Goal: Check status: Check status

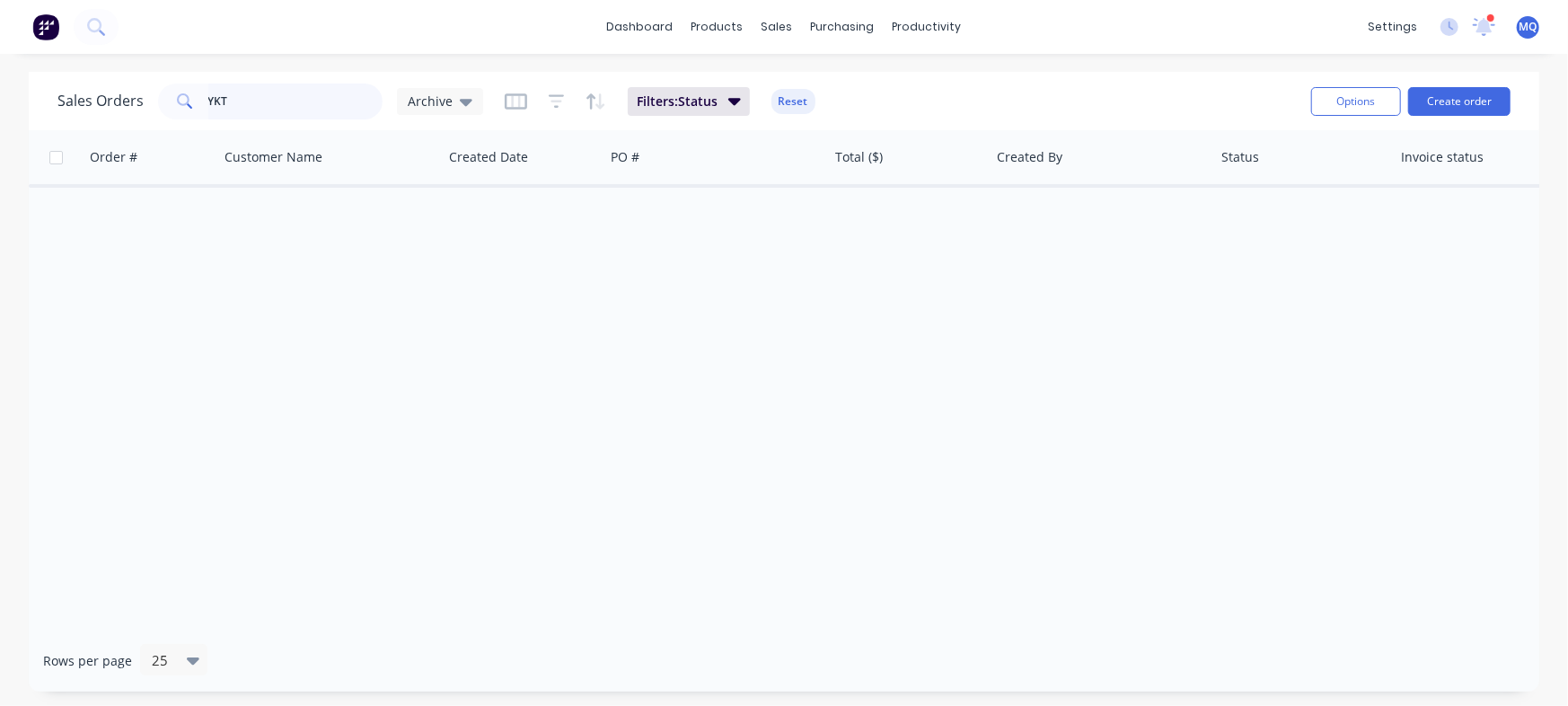
click at [278, 94] on input "YKT" at bounding box center [296, 101] width 175 height 36
paste input "Order 61"
type input "Order 61"
click at [418, 98] on span "Archive" at bounding box center [429, 101] width 45 height 19
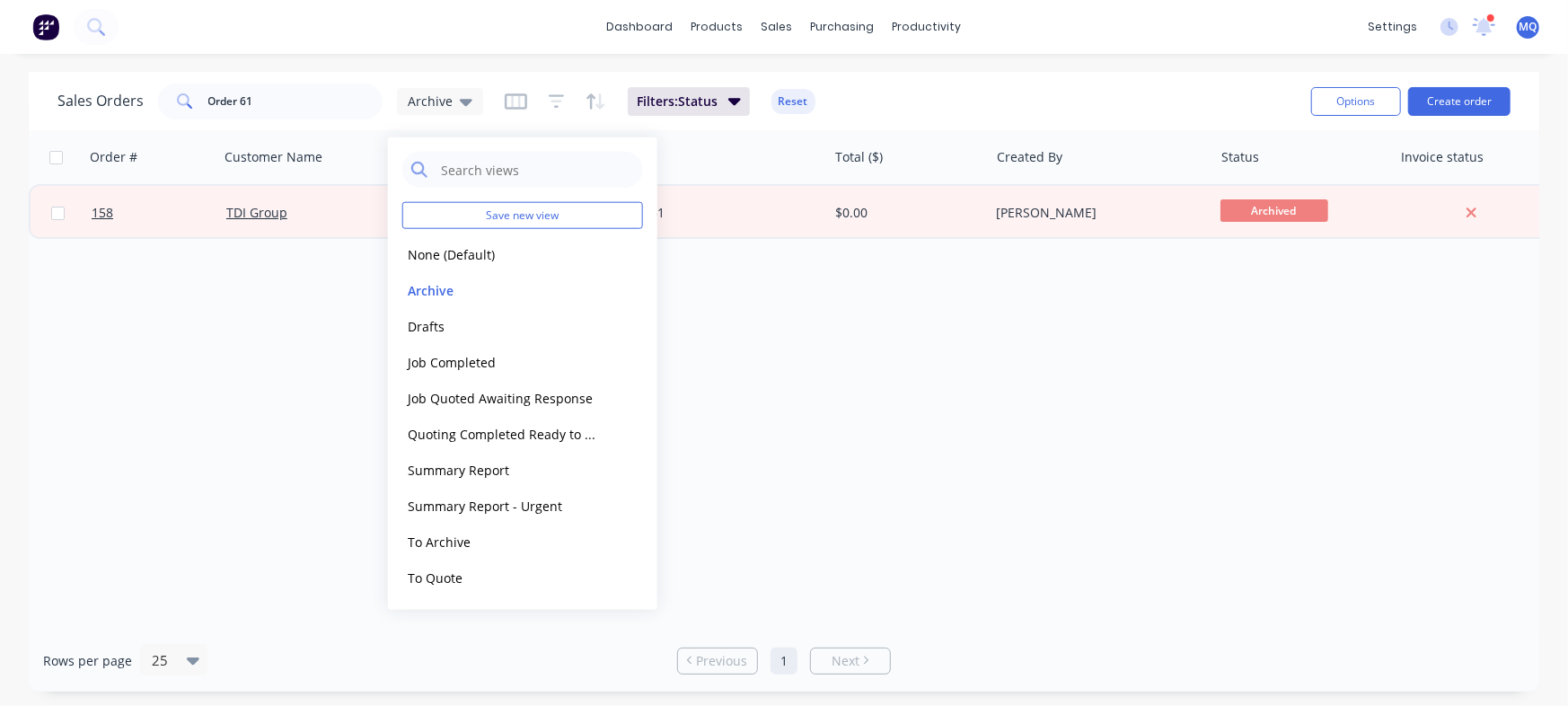
click at [916, 286] on div "Order # Customer Name Created Date PO # Total ($) Created By Status Invoice sta…" at bounding box center [784, 380] width 1510 height 499
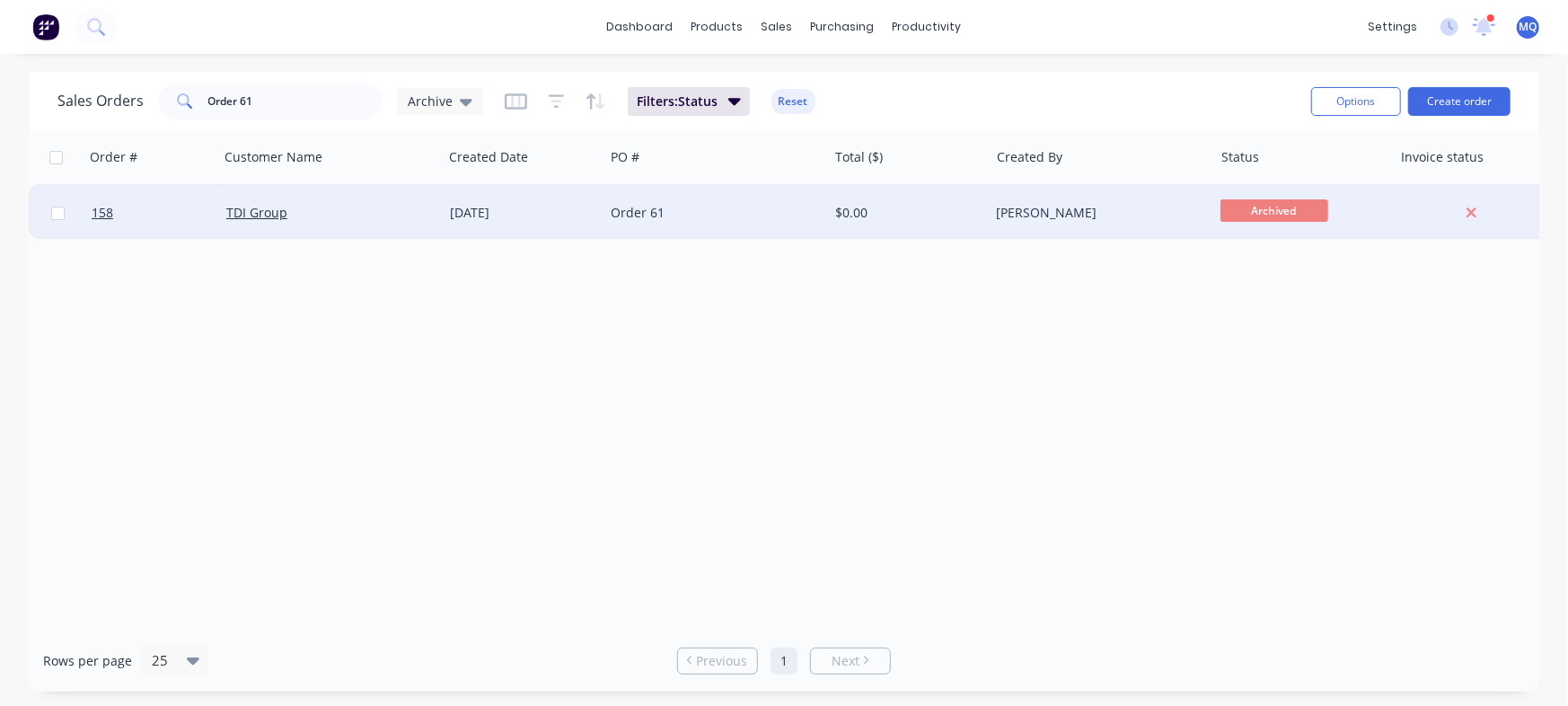
click at [762, 223] on div "Order 61" at bounding box center [715, 213] width 224 height 54
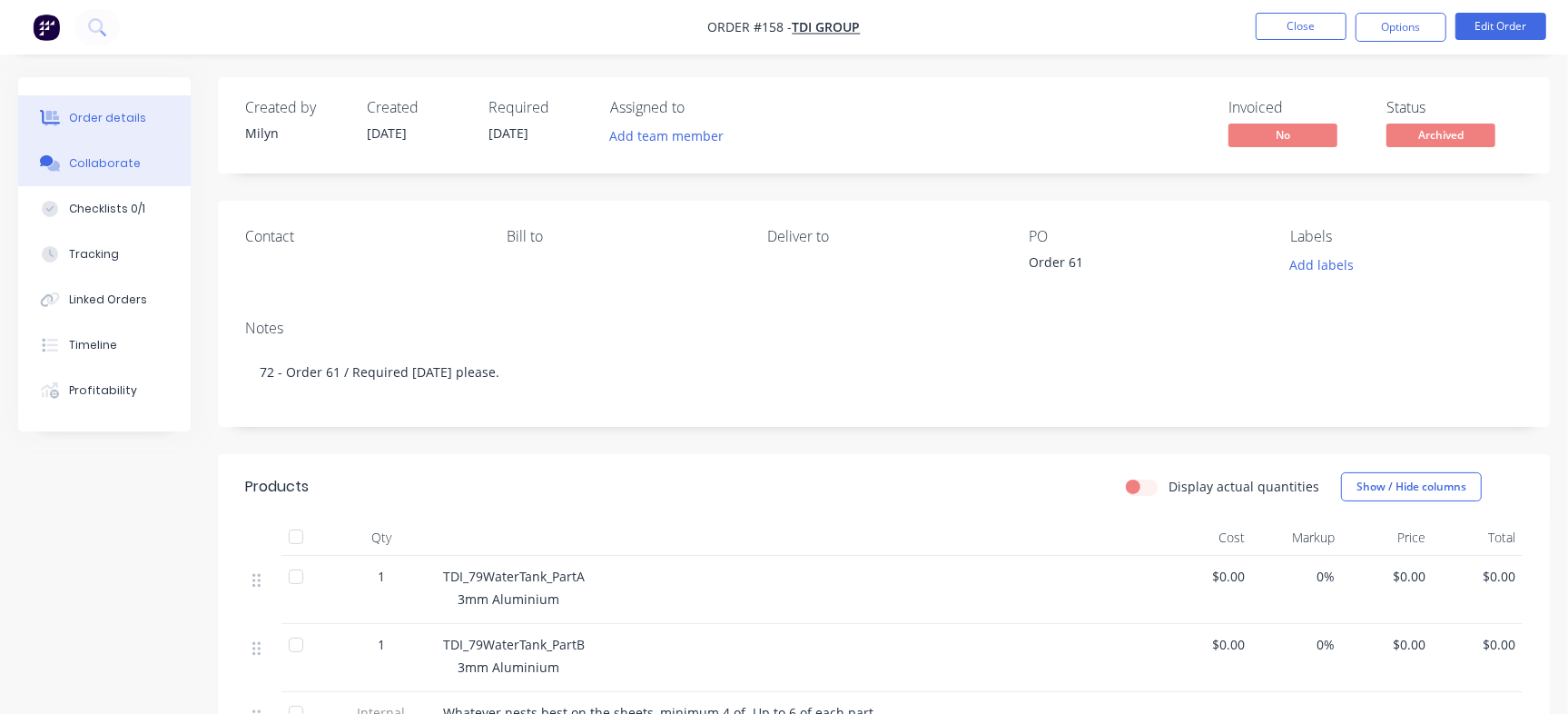
click at [117, 178] on button "Collaborate" at bounding box center [105, 163] width 173 height 46
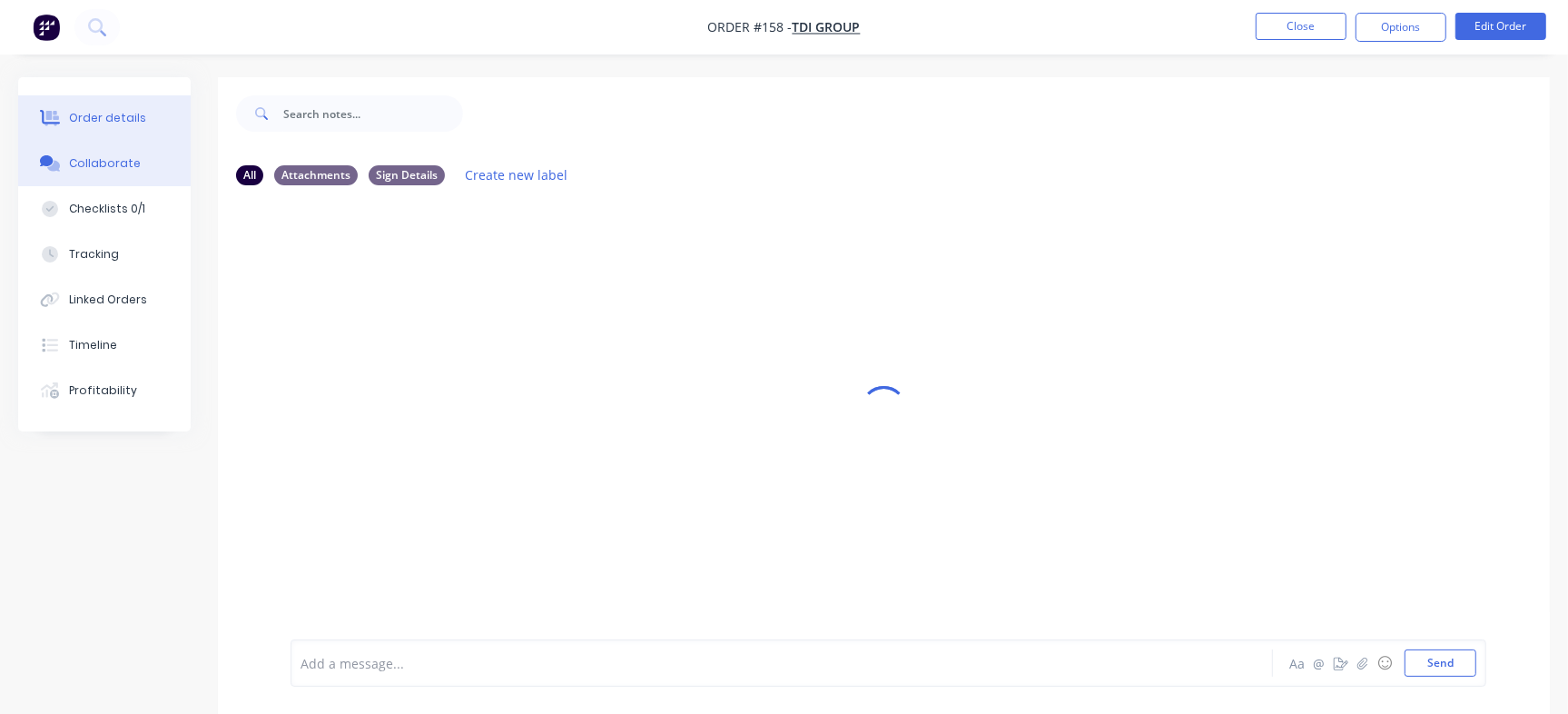
click at [145, 116] on button "Order details" at bounding box center [105, 118] width 173 height 46
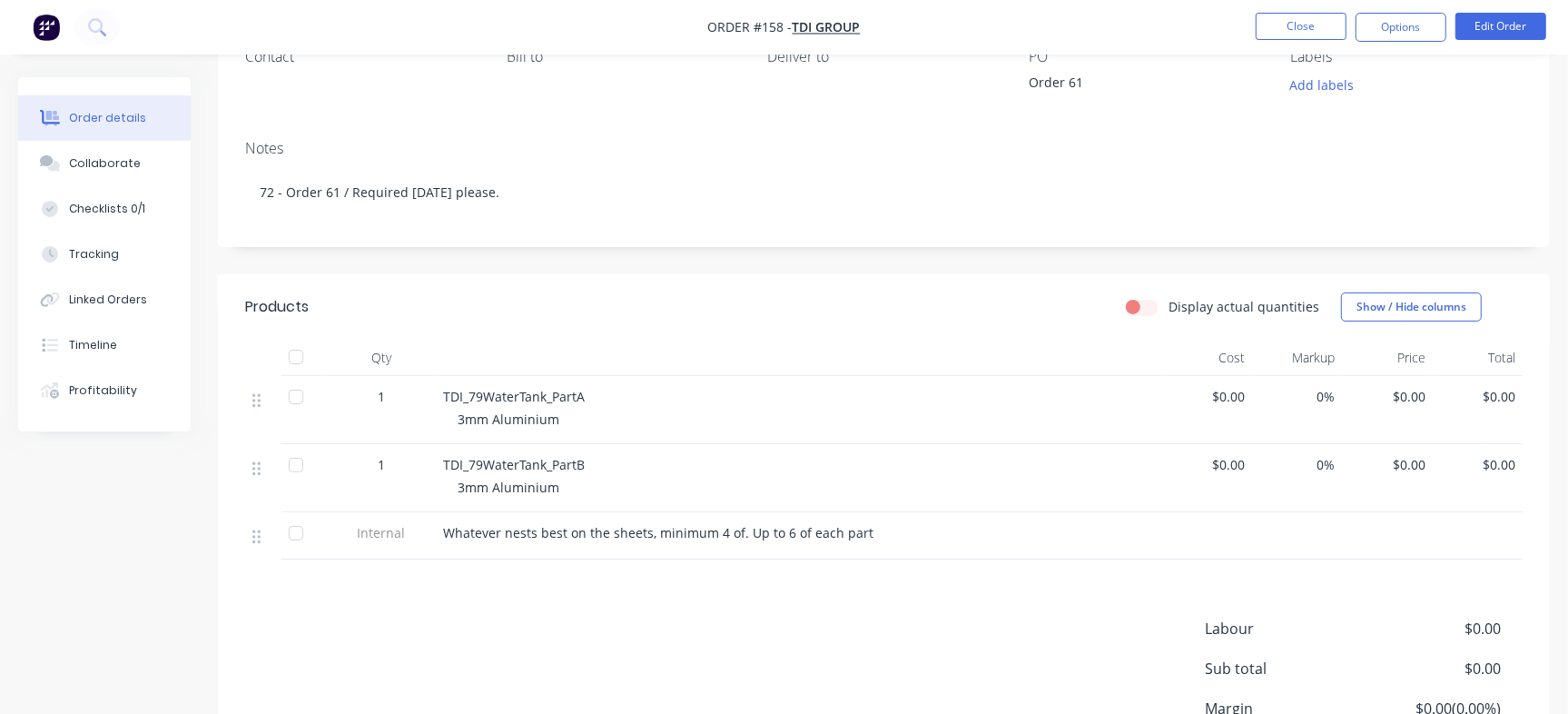
scroll to position [103, 0]
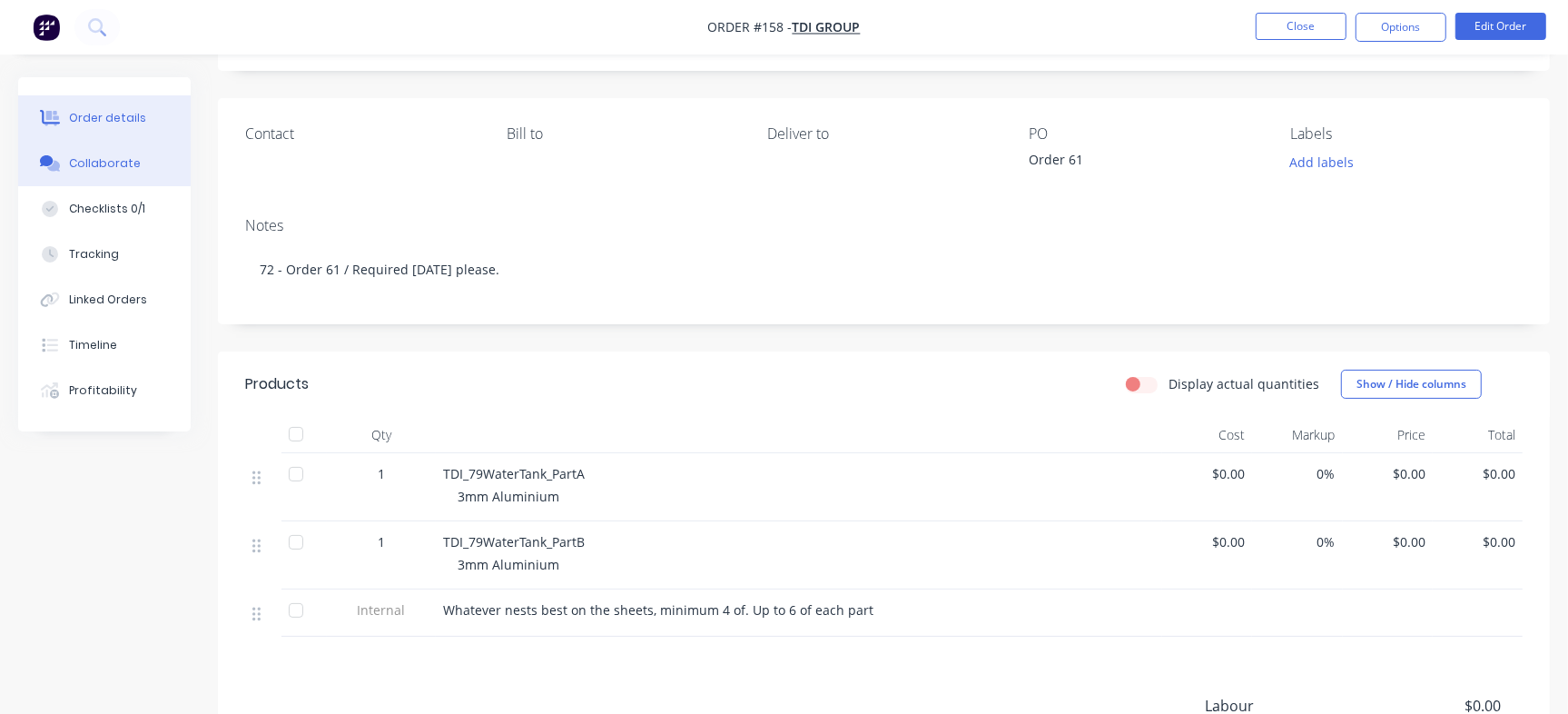
click at [94, 163] on div "Collaborate" at bounding box center [105, 163] width 72 height 17
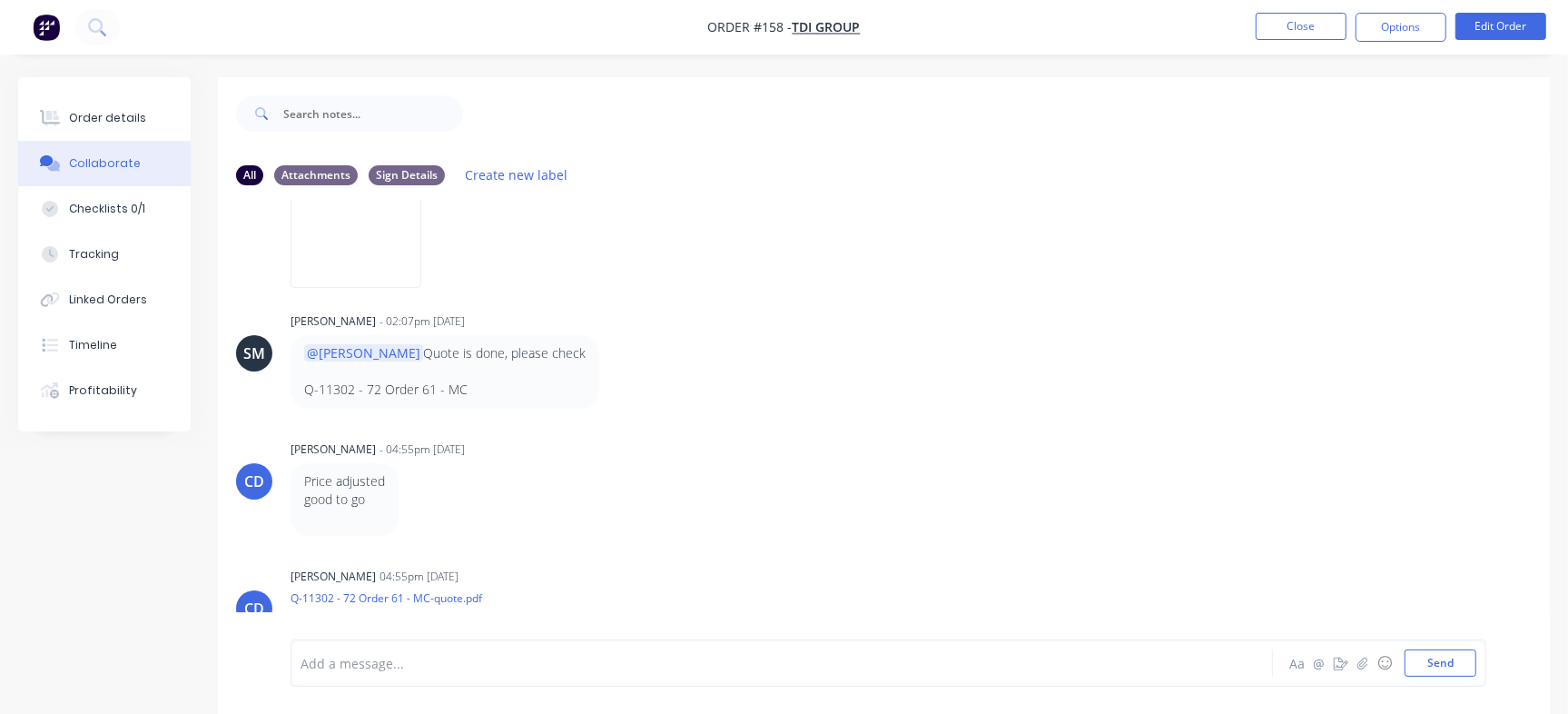
scroll to position [68, 0]
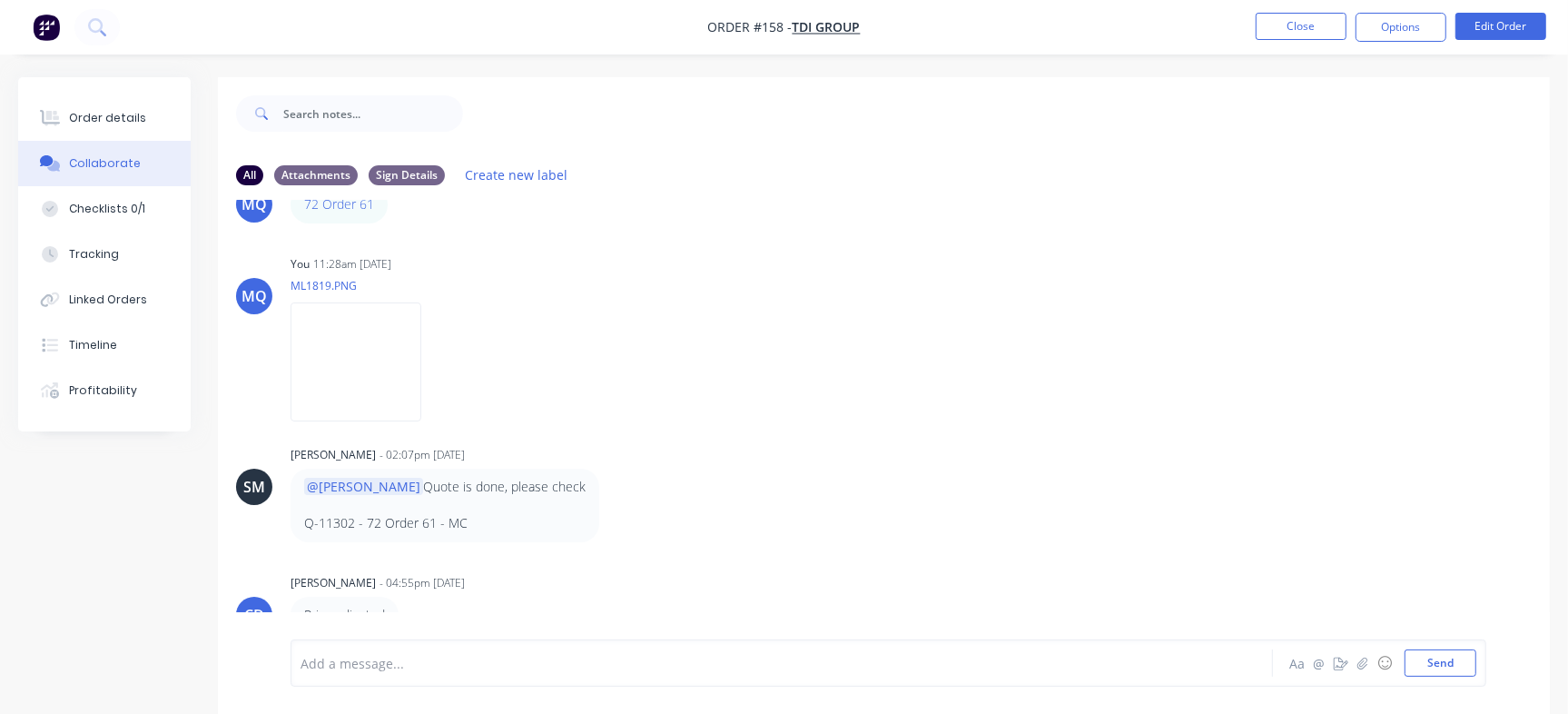
click at [115, 144] on button "Collaborate" at bounding box center [105, 163] width 173 height 46
click at [126, 121] on div "Order details" at bounding box center [107, 118] width 77 height 17
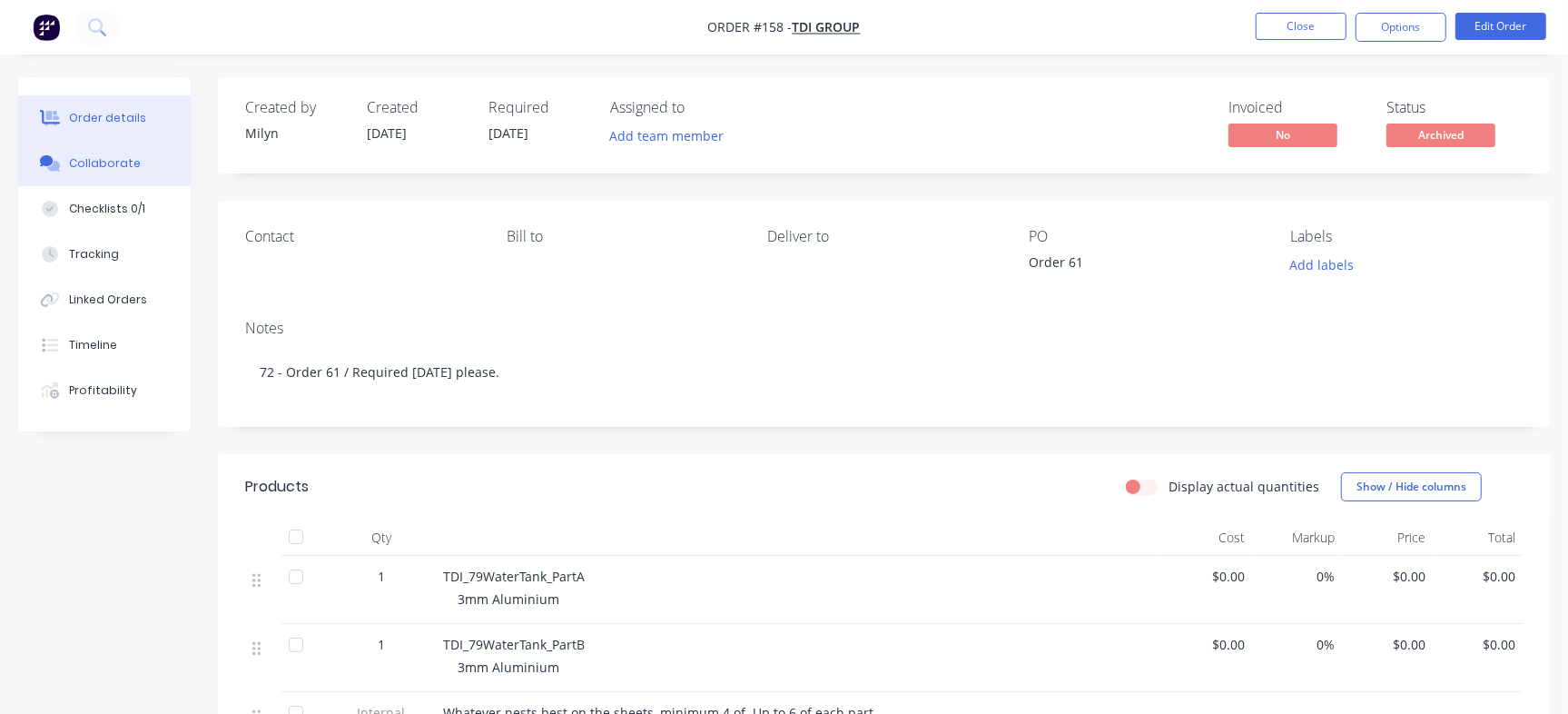
click at [130, 160] on div "Collaborate" at bounding box center [105, 163] width 72 height 17
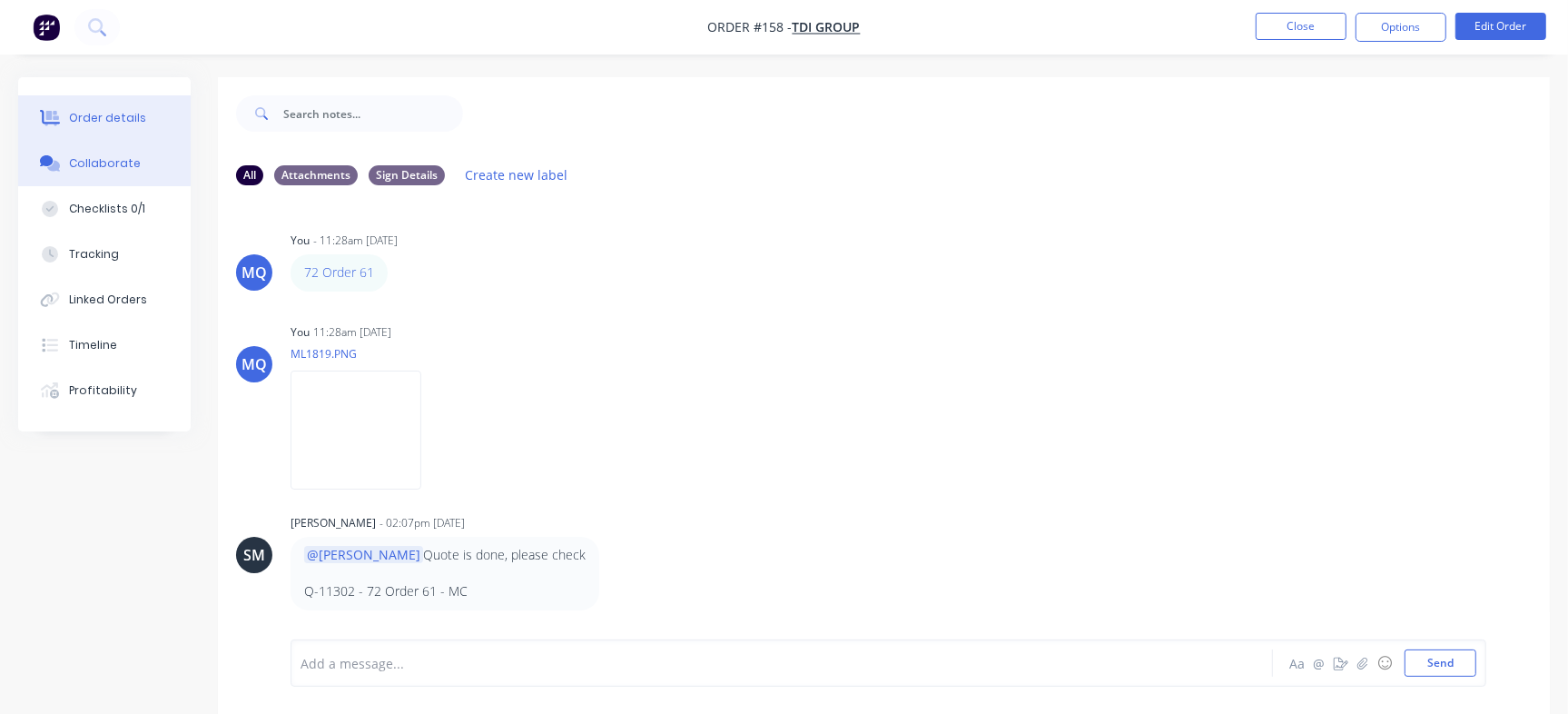
click at [77, 105] on button "Order details" at bounding box center [105, 118] width 173 height 46
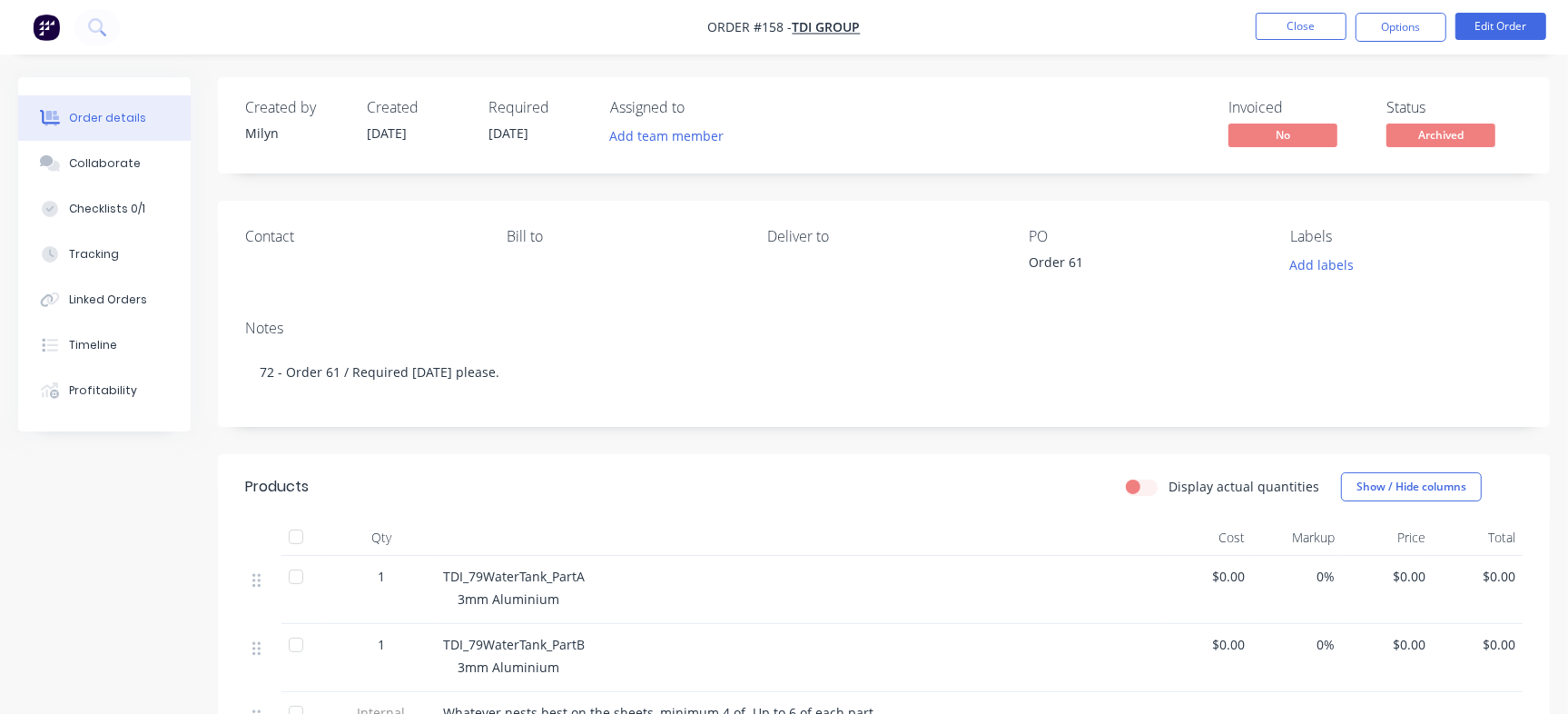
scroll to position [146, 0]
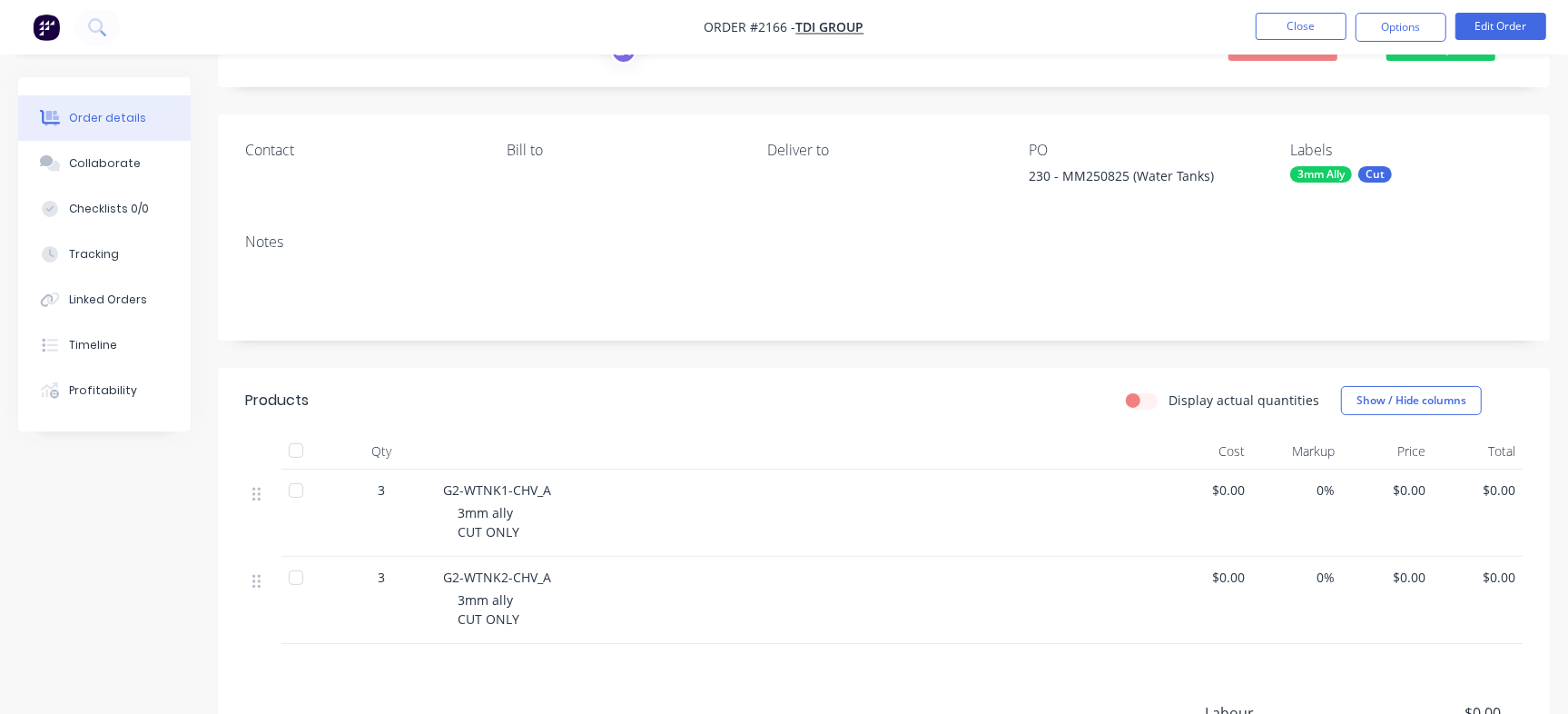
scroll to position [92, 0]
